Goal: Find specific page/section: Find specific page/section

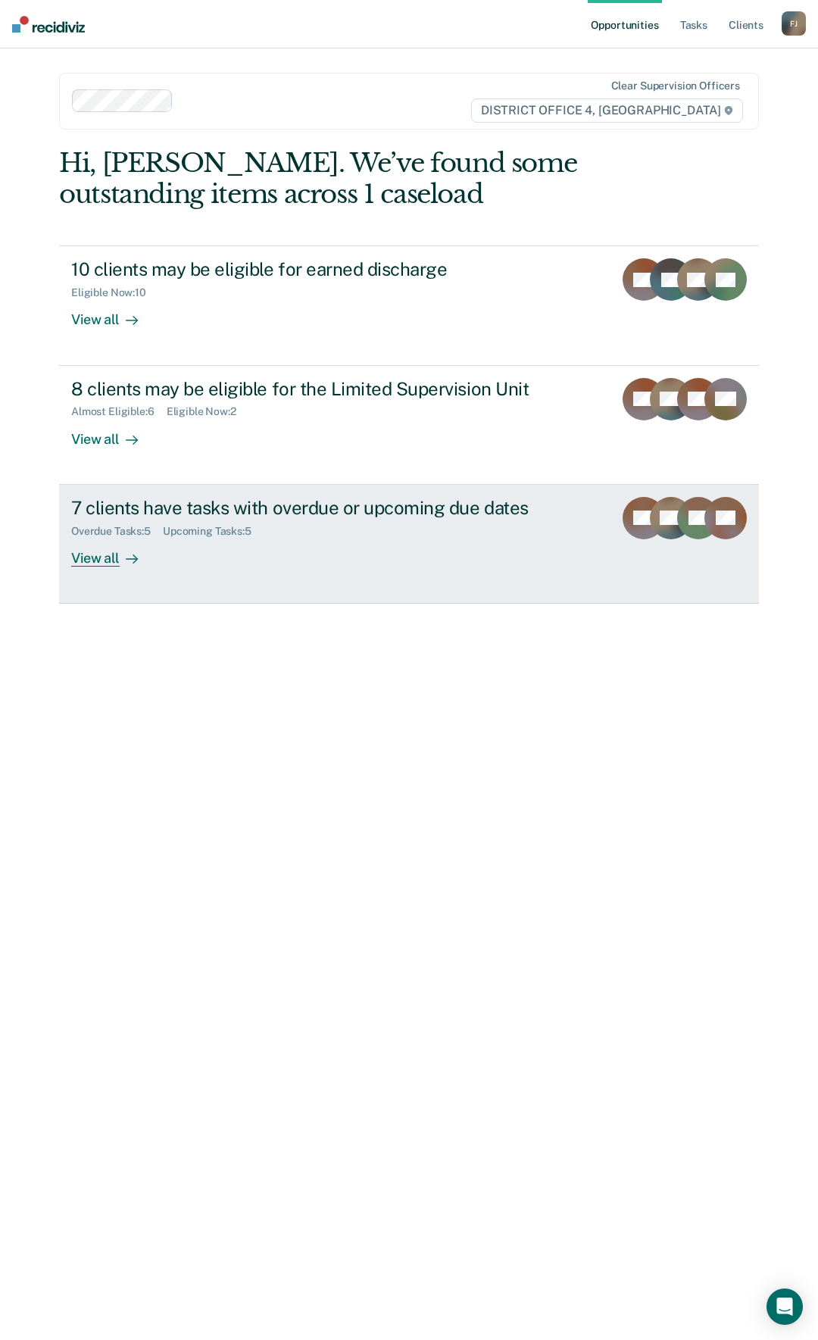
drag, startPoint x: 0, startPoint y: 0, endPoint x: 206, endPoint y: 549, distance: 586.5
click at [206, 549] on div "7 clients have tasks with overdue or upcoming due dates Overdue Tasks : 5 Upcom…" at bounding box center [354, 532] width 567 height 70
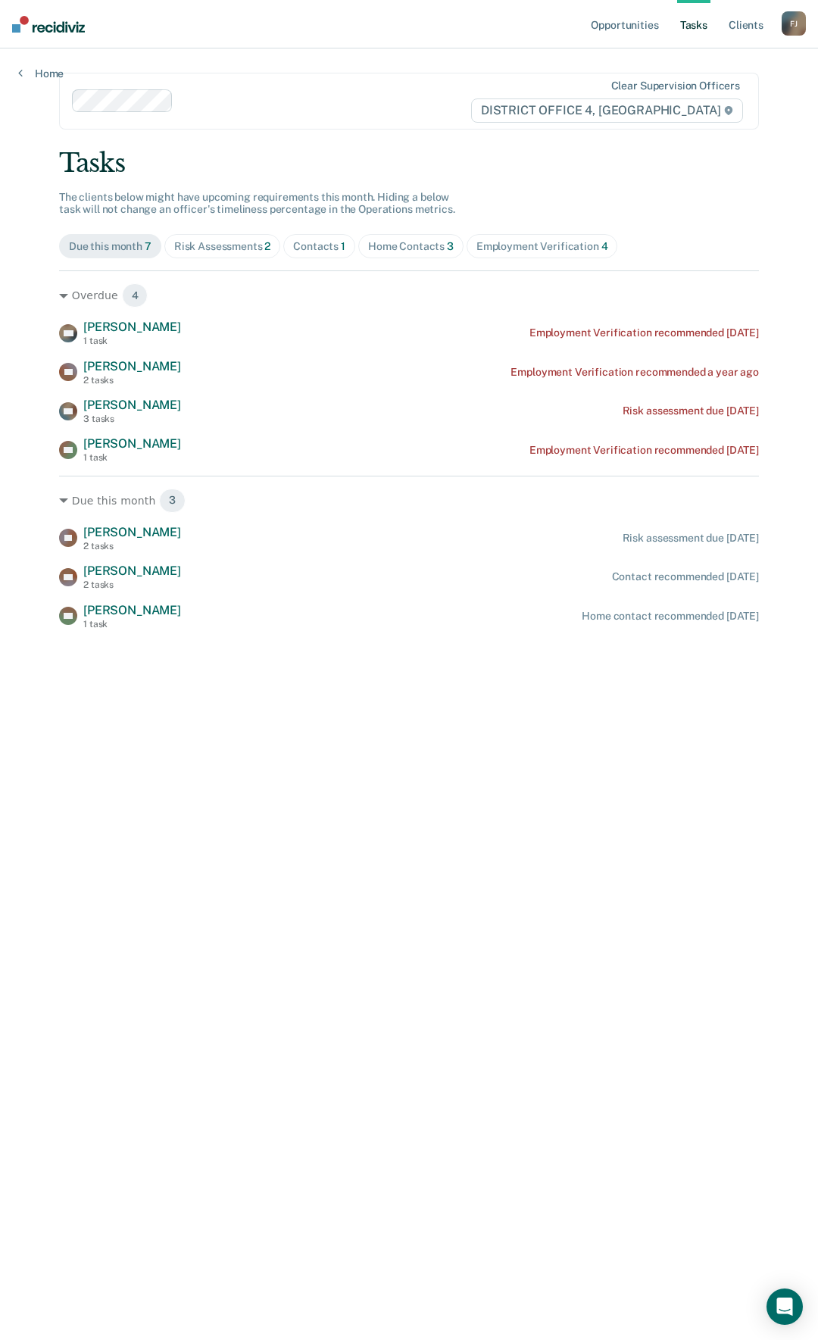
click at [513, 245] on div "Employment Verification 4" at bounding box center [542, 246] width 132 height 13
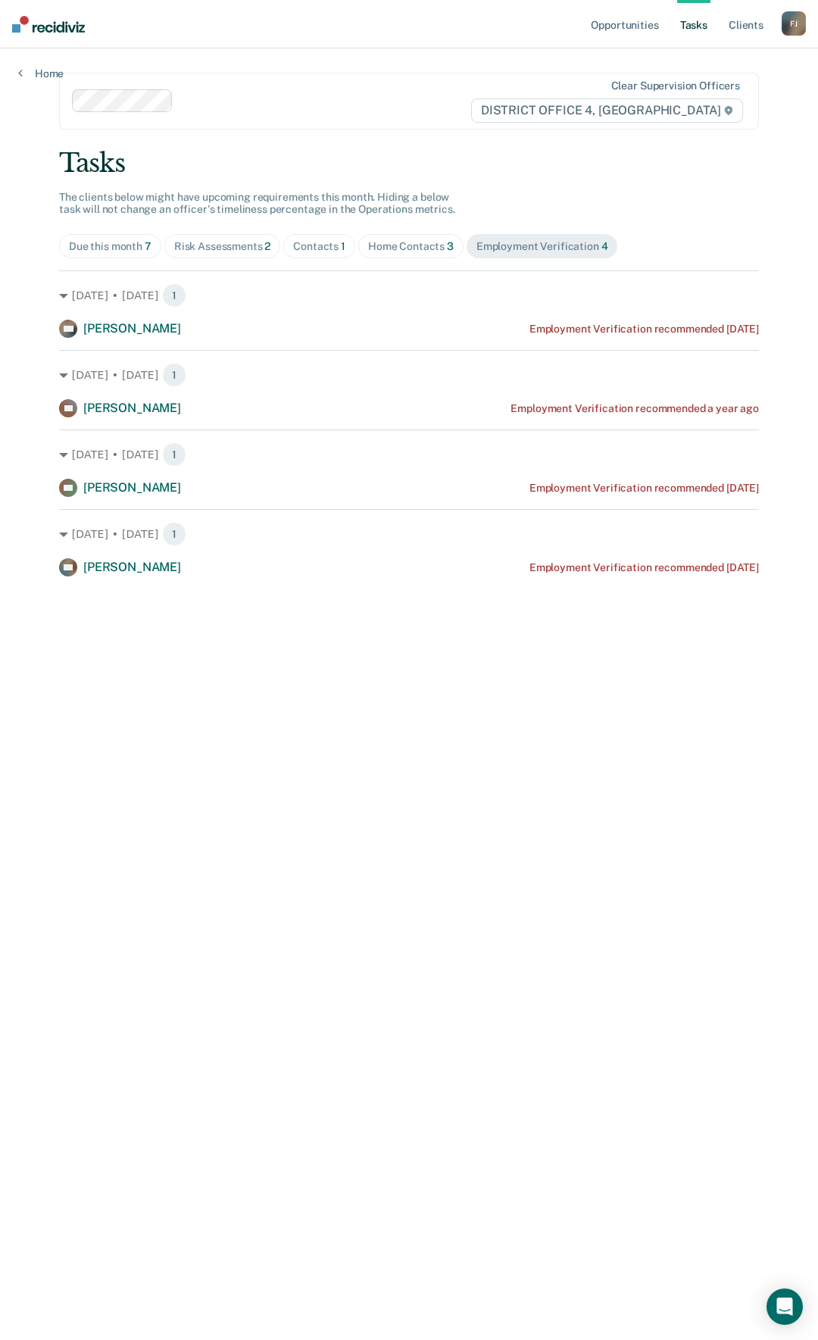
click at [769, 20] on ul "Opportunities Tasks Client s" at bounding box center [685, 24] width 194 height 48
click at [752, 20] on link "Client s" at bounding box center [746, 24] width 41 height 48
